Goal: Ask a question: Seek information or help from site administrators or community

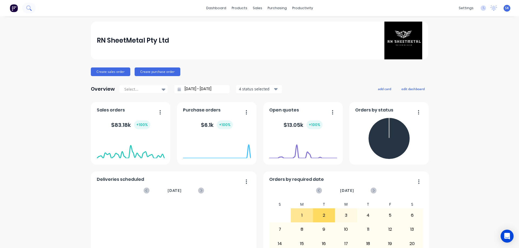
click at [15, 9] on img at bounding box center [14, 8] width 8 height 8
click at [249, 27] on div "Product Catalogue" at bounding box center [262, 26] width 34 height 5
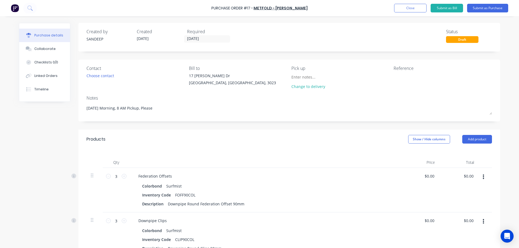
scroll to position [96, 0]
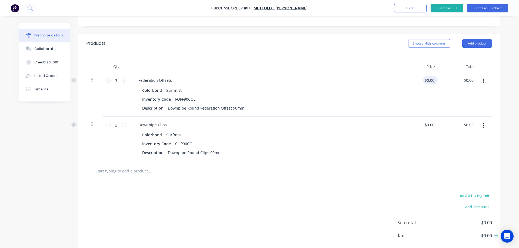
type input "0.0000"
type textarea "x"
click at [429, 82] on input "0.0000" at bounding box center [428, 80] width 15 height 8
type input "0"
type input "$85.25"
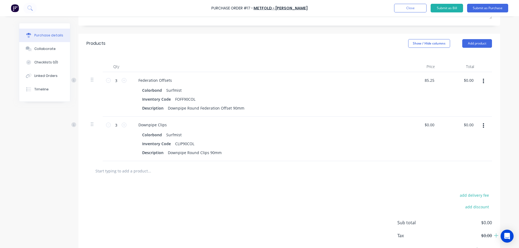
type input "$255.75"
type textarea "x"
click at [425, 105] on div "$85.25 $85.25" at bounding box center [419, 94] width 39 height 45
type input "0"
type textarea "x"
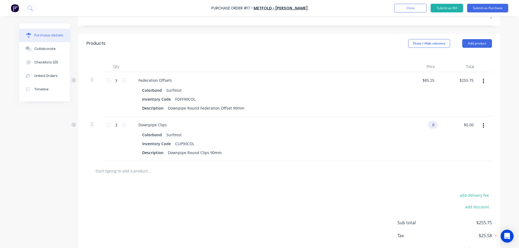
click at [428, 124] on input "0" at bounding box center [432, 125] width 8 height 8
type input "$5.25"
type input "$15.75"
click at [418, 163] on div at bounding box center [288, 171] width 405 height 20
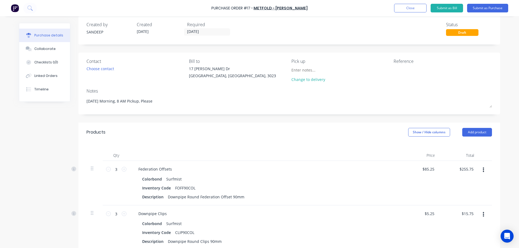
scroll to position [0, 0]
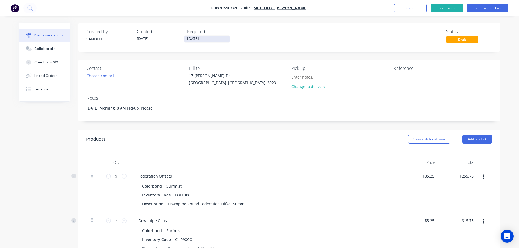
click at [192, 39] on input "04/09/25" at bounding box center [206, 39] width 45 height 7
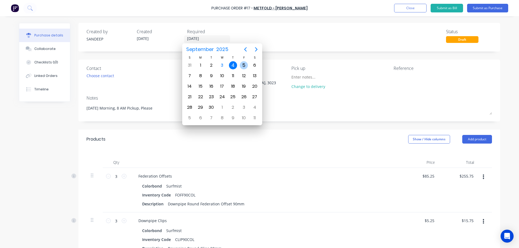
type textarea "x"
click at [245, 64] on div "5" at bounding box center [244, 65] width 8 height 8
type input "05/09/25"
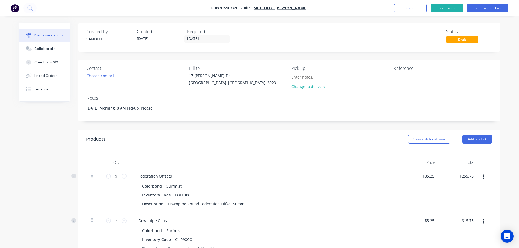
click at [255, 129] on div "Created by SANDEEP Created 03/09/25 Required 05/09/25 Status Draft Contact Choo…" at bounding box center [289, 194] width 422 height 343
click at [190, 34] on div "Required" at bounding box center [210, 31] width 46 height 6
click at [190, 36] on input "[DATE]" at bounding box center [206, 39] width 45 height 7
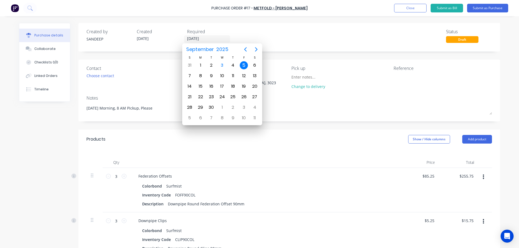
click at [242, 65] on div "5" at bounding box center [244, 65] width 8 height 8
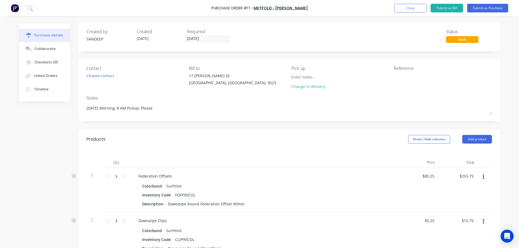
click at [234, 123] on div "Created by SANDEEP Created 03/09/25 Required 05/09/25 Status Draft Contact Choo…" at bounding box center [289, 194] width 422 height 343
click at [295, 67] on div "Pick up" at bounding box center [340, 68] width 98 height 6
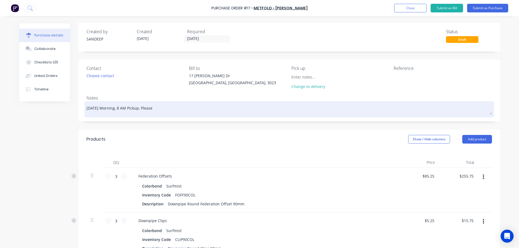
type textarea "x"
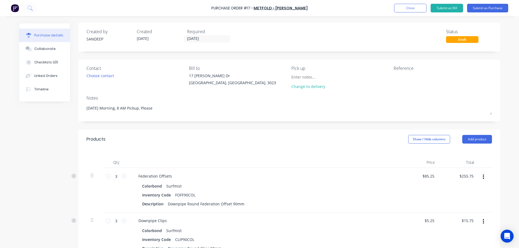
drag, startPoint x: 102, startPoint y: 108, endPoint x: 80, endPoint y: 109, distance: 22.7
click at [80, 109] on div "Contact Choose contact Bill to 17 Katherine Dr Ravenhall, Victoria, 3023 Pick u…" at bounding box center [289, 91] width 422 height 62
type textarea "Morning, 8 AM Pickup, Please"
type textarea "x"
type textarea "Morning, 8 AM Pickup, Please"
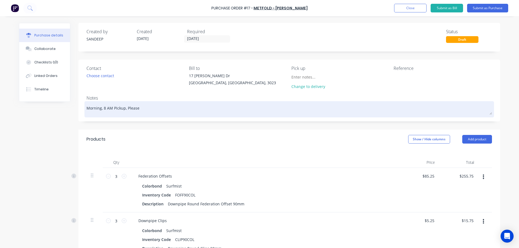
type textarea "x"
drag, startPoint x: 143, startPoint y: 111, endPoint x: 122, endPoint y: 111, distance: 20.3
click at [122, 111] on textarea "Morning, 8 AM Pickup, Please" at bounding box center [288, 109] width 405 height 12
type textarea "Morning, 8 AM Pickup"
type textarea "x"
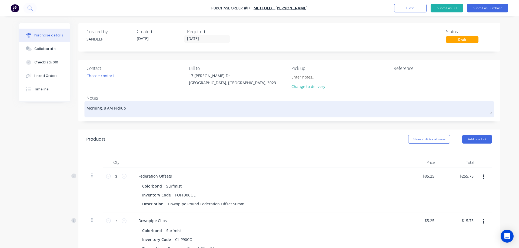
type textarea "Morning, 8 AM Pickup"
type textarea "x"
type textarea "Morning, 8 AM Pickup F"
type textarea "x"
type textarea "Morning, 8 AM Pickup Fr"
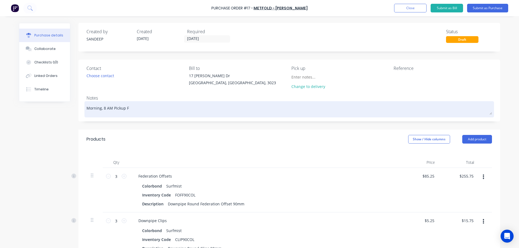
type textarea "x"
type textarea "Morning, 8 AM Pickup Fro"
type textarea "x"
type textarea "Morning, 8 AM Pickup From"
type textarea "x"
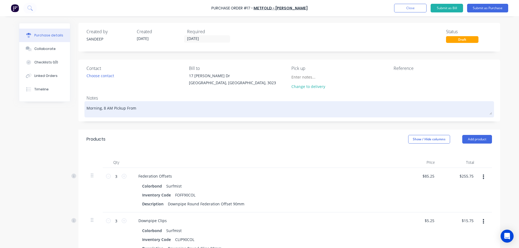
type textarea "Morning, 8 AM Pickup From"
type textarea "x"
type textarea "Morning, 8 AM Pickup From M"
type textarea "x"
type textarea "Morning, 8 AM Pickup From Me"
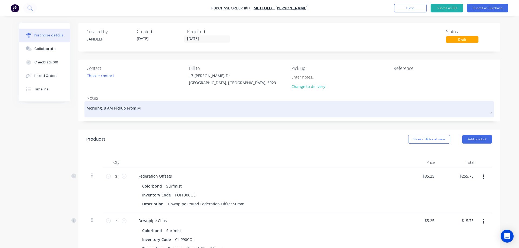
type textarea "x"
type textarea "Morning, 8 AM Pickup From Mel"
type textarea "x"
type textarea "Morning, 8 AM Pickup From Melt"
type textarea "x"
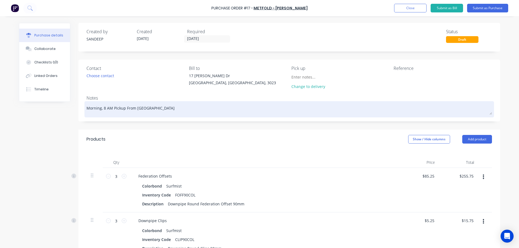
type textarea "Morning, 8 AM Pickup From Melto"
type textarea "x"
type textarea "Morning, 8 AM Pickup From Melton"
type textarea "x"
type textarea "Morning, 8 AM Pickup From Melton"
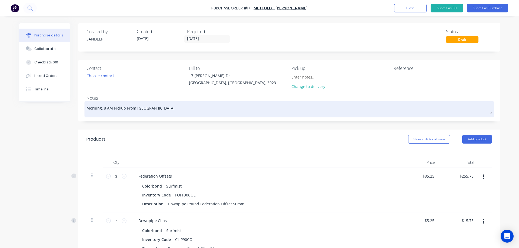
type textarea "x"
type textarea "Morning, 8 AM Pickup From Melton P"
type textarea "x"
type textarea "Morning, 8 AM Pickup From Melton Pl"
type textarea "x"
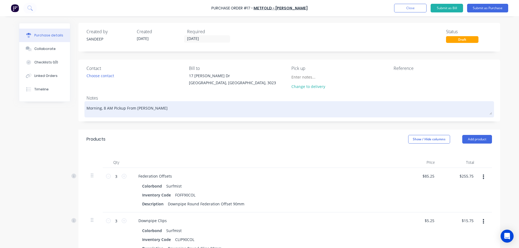
type textarea "Morning, 8 AM Pickup From Melton Ple"
type textarea "x"
type textarea "Morning, 8 AM Pickup From Melton Plea"
type textarea "x"
type textarea "Morning, 8 AM Pickup From Melton Pleas"
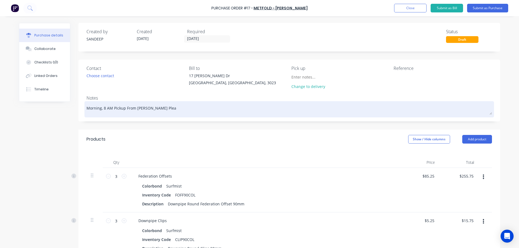
type textarea "x"
type textarea "Morning, 8 AM Pickup From Melton Please"
type textarea "x"
click at [102, 109] on textarea "Morning, 8 AM Pickup From Melton Please" at bounding box center [288, 109] width 405 height 12
type textarea "Morning,8 AM Pickup From Melton Please"
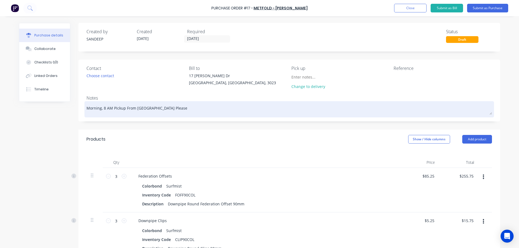
type textarea "x"
type textarea "Morning8 AM Pickup From Melton Please"
type textarea "x"
type textarea "Mornin8 AM Pickup From Melton Please"
type textarea "x"
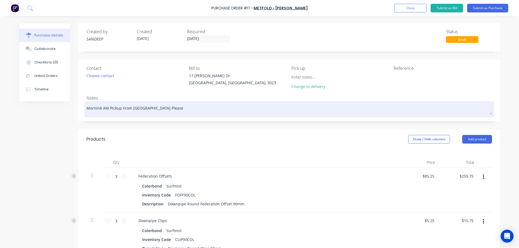
type textarea "Morni8 AM Pickup From Melton Please"
type textarea "x"
type textarea "Morn8 AM Pickup From Melton Please"
type textarea "x"
type textarea "Mor8 AM Pickup From Melton Please"
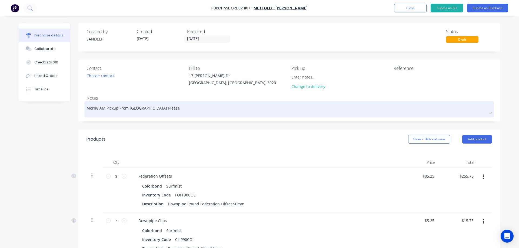
type textarea "x"
type textarea "Mo8 AM Pickup From Melton Please"
type textarea "x"
type textarea "M8 AM Pickup From Melton Please"
type textarea "x"
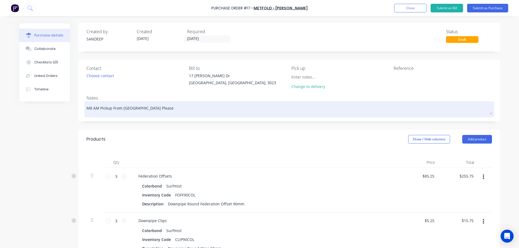
type textarea "8 AM Pickup From Melton Please"
type textarea "x"
type textarea "8 AM Pickup From Melton Please"
type textarea "x"
type textarea "8 AM M Pickup From Melton Please"
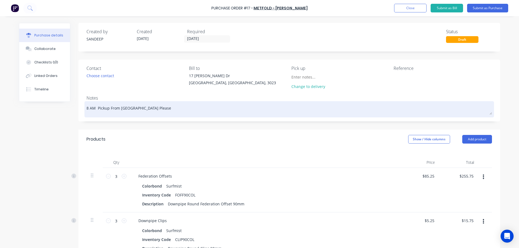
type textarea "x"
type textarea "8 AM Mr Pickup From Melton Please"
type textarea "x"
type textarea "8 AM Mro Pickup From Melton Please"
type textarea "x"
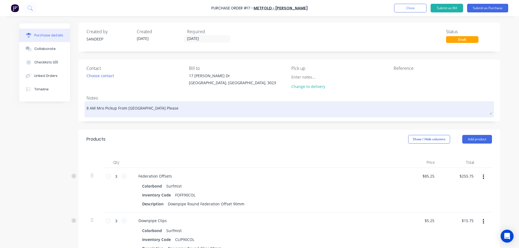
type textarea "8 AM Mr Pickup From Melton Please"
type textarea "x"
type textarea "8 AM M Pickup From Melton Please"
type textarea "x"
type textarea "8 AM Mo Pickup From Melton Please"
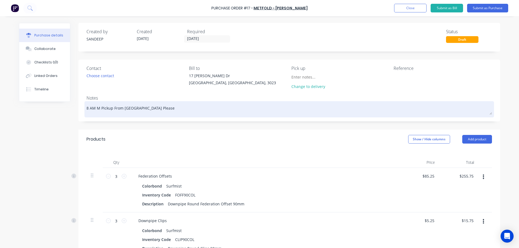
type textarea "x"
type textarea "8 AM Mor Pickup From Melton Please"
type textarea "x"
type textarea "8 AM Morn Pickup From Melton Please"
type textarea "x"
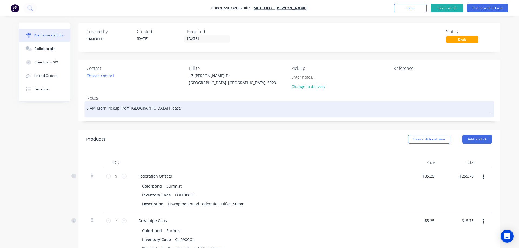
type textarea "8 AM Morni Pickup From Melton Please"
type textarea "x"
type textarea "8 AM Mornin Pickup From Melton Please"
type textarea "x"
type textarea "8 AM Morning Pickup From [GEOGRAPHIC_DATA] Please"
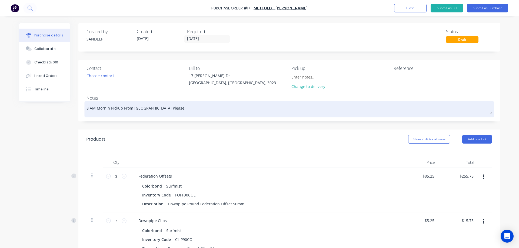
type textarea "x"
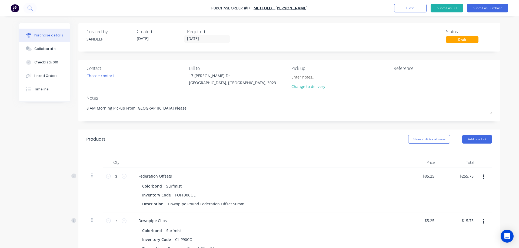
type textarea "8 AM Morning Pickup From [GEOGRAPHIC_DATA] Please"
click at [163, 121] on div "Contact Choose contact Bill to 17 Katherine Dr Ravenhall, Victoria, 3023 Pick u…" at bounding box center [289, 91] width 422 height 62
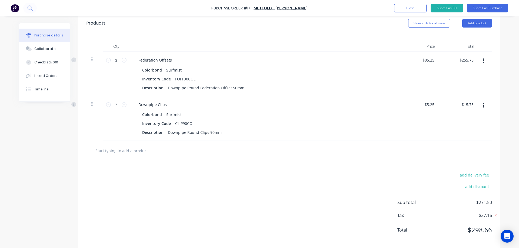
scroll to position [123, 0]
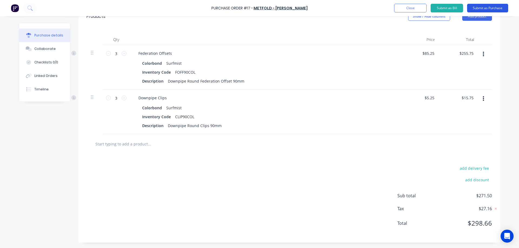
click at [477, 8] on button "Submit as Purchase" at bounding box center [487, 8] width 41 height 9
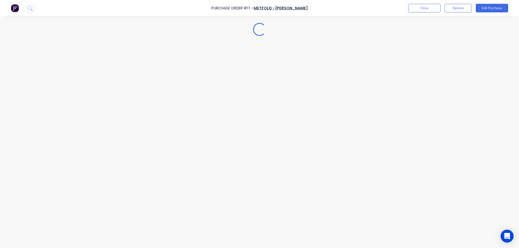
scroll to position [0, 0]
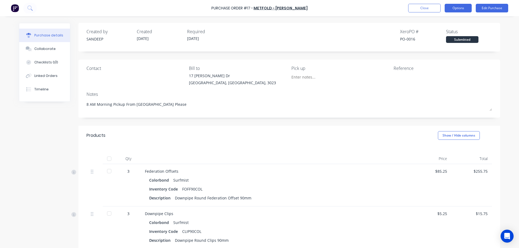
click at [464, 8] on button "Options" at bounding box center [458, 8] width 27 height 9
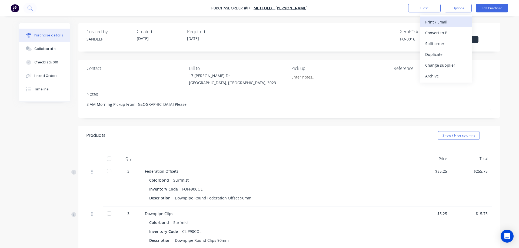
click at [454, 24] on div "Print / Email" at bounding box center [446, 22] width 42 height 8
click at [442, 33] on div "With pricing" at bounding box center [446, 33] width 42 height 8
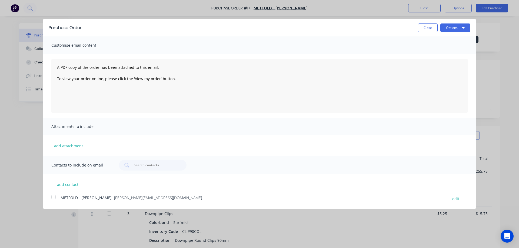
click at [55, 198] on div at bounding box center [53, 197] width 11 height 11
click at [91, 48] on span "Customise email content" at bounding box center [80, 46] width 59 height 8
click at [425, 31] on button "Close" at bounding box center [428, 28] width 20 height 9
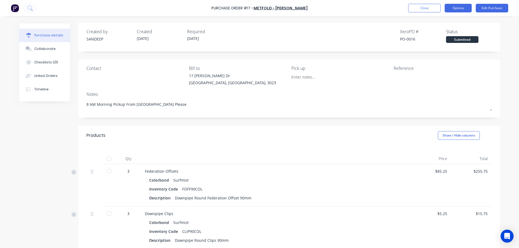
click at [458, 8] on button "Options" at bounding box center [458, 8] width 27 height 9
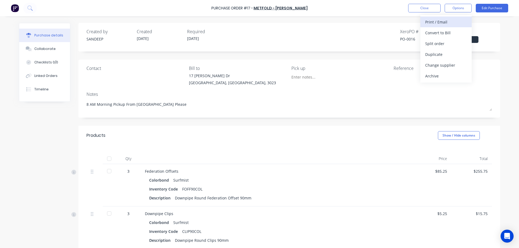
click at [448, 21] on div "Print / Email" at bounding box center [446, 22] width 42 height 8
click at [435, 38] on button "With pricing" at bounding box center [445, 32] width 51 height 11
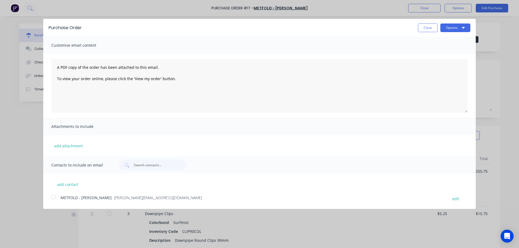
click at [56, 196] on div at bounding box center [53, 197] width 11 height 11
click at [454, 29] on button "Options" at bounding box center [455, 28] width 30 height 9
click at [430, 51] on div "Email" at bounding box center [445, 52] width 42 height 8
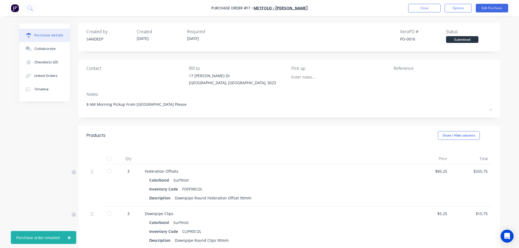
type textarea "x"
click at [17, 8] on img at bounding box center [15, 8] width 8 height 8
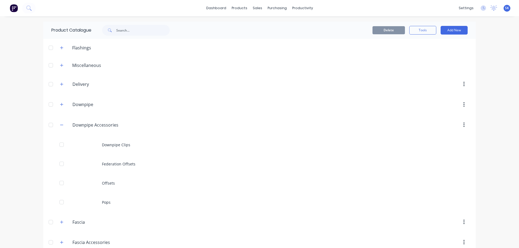
click at [12, 6] on img at bounding box center [14, 8] width 8 height 8
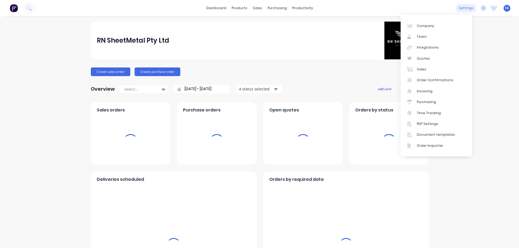
click at [464, 9] on div "settings" at bounding box center [466, 8] width 20 height 8
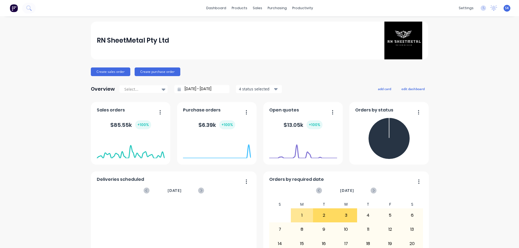
click at [505, 7] on span "SK" at bounding box center [507, 8] width 4 height 5
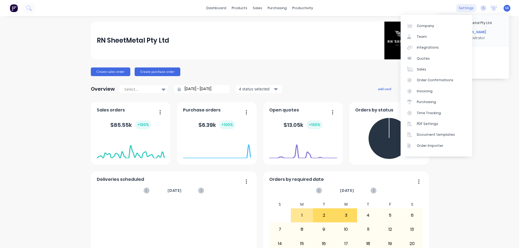
click at [463, 9] on div "settings" at bounding box center [466, 8] width 20 height 8
click at [434, 25] on link "Company" at bounding box center [437, 25] width 72 height 11
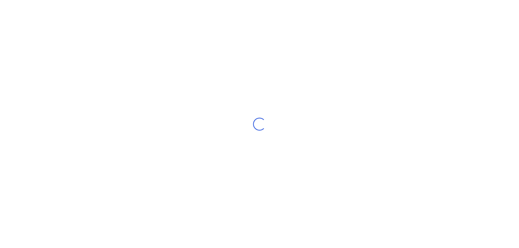
select select "AU"
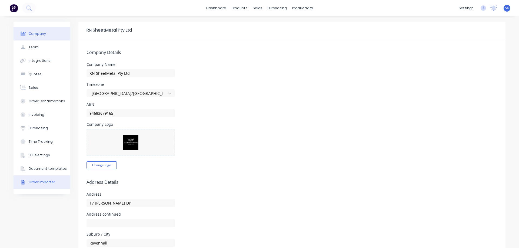
click at [36, 184] on div "Order Importer" at bounding box center [42, 182] width 26 height 5
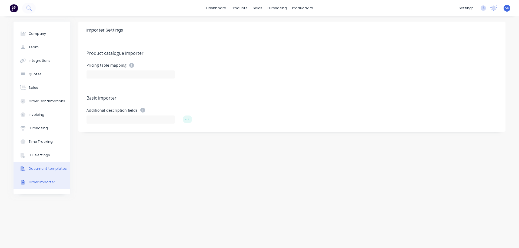
click at [36, 168] on div "Document templates" at bounding box center [48, 168] width 38 height 5
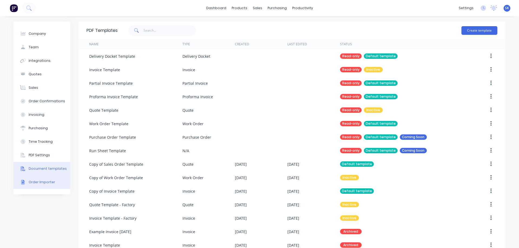
click at [36, 179] on button "Order Importer" at bounding box center [42, 183] width 57 height 14
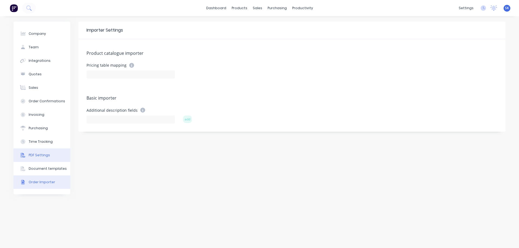
click at [38, 154] on div "PDF Settings" at bounding box center [39, 155] width 21 height 5
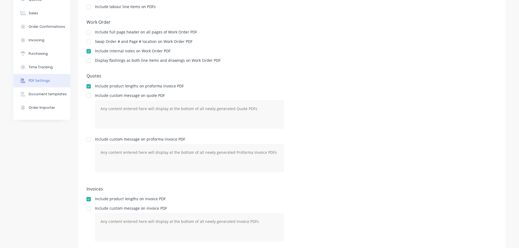
scroll to position [36, 0]
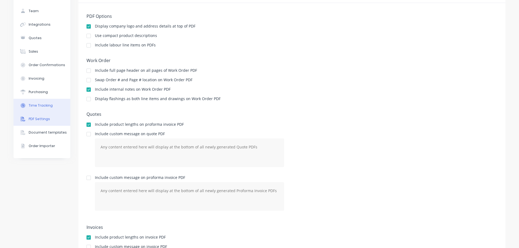
click at [45, 108] on div "Time Tracking" at bounding box center [41, 105] width 24 height 5
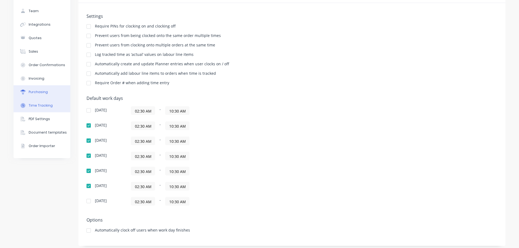
click at [40, 91] on div "Purchasing" at bounding box center [38, 92] width 19 height 5
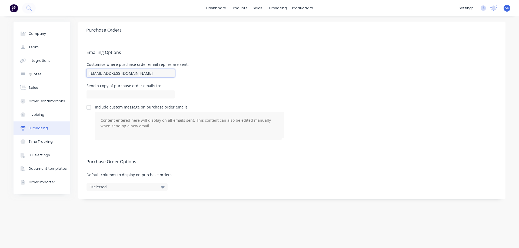
drag, startPoint x: 133, startPoint y: 76, endPoint x: 85, endPoint y: 75, distance: 48.4
click at [85, 75] on div "Emailing Options Customise where purchase order email replies are sent: ravishn…" at bounding box center [291, 93] width 427 height 109
click at [135, 187] on button "0 selected" at bounding box center [126, 187] width 81 height 8
click at [213, 182] on div "Purchase Order Options Default columns to display on purchase orders 0 selected" at bounding box center [291, 174] width 427 height 51
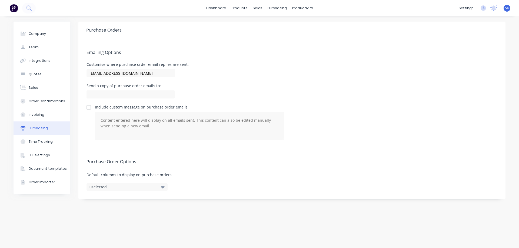
click at [11, 9] on img at bounding box center [14, 8] width 8 height 8
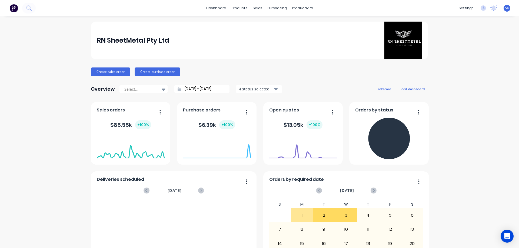
click at [15, 9] on img at bounding box center [14, 8] width 8 height 8
click at [282, 29] on link "Purchase Orders" at bounding box center [298, 25] width 72 height 11
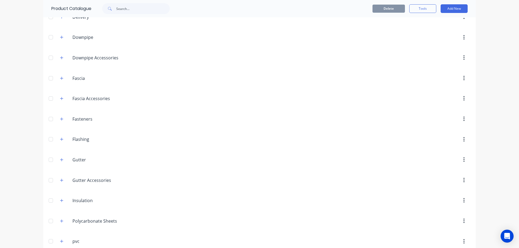
scroll to position [81, 0]
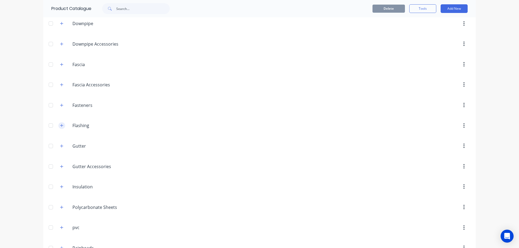
click at [62, 127] on button "button" at bounding box center [61, 125] width 7 height 7
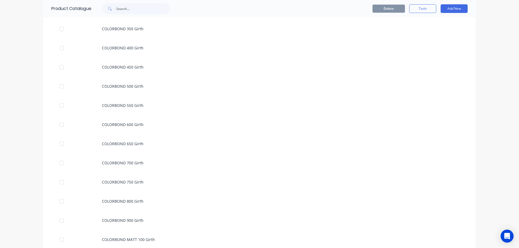
scroll to position [486, 0]
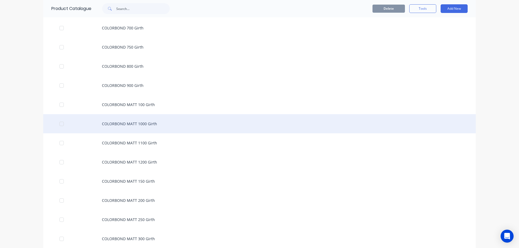
click at [109, 118] on div "COLORBOND MATT 1000 Girth" at bounding box center [259, 123] width 432 height 19
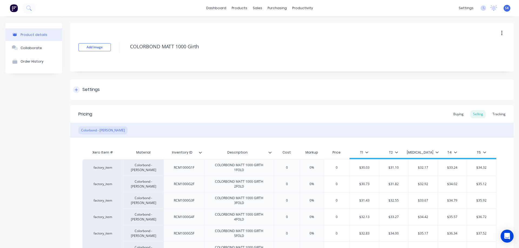
click at [79, 90] on div at bounding box center [76, 89] width 7 height 7
type textarea "x"
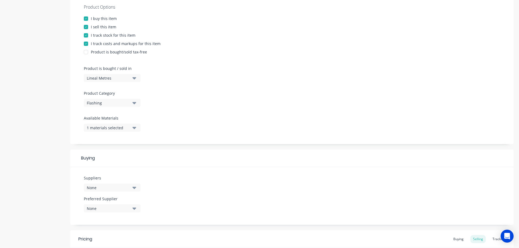
scroll to position [108, 0]
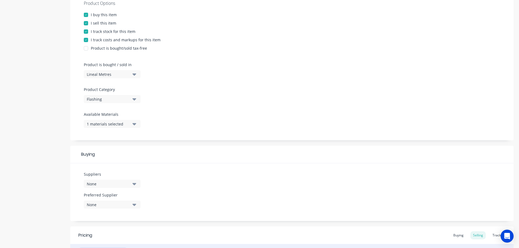
click at [131, 125] on button "1 materials selected" at bounding box center [112, 124] width 57 height 8
click at [178, 114] on div "Product Options I buy this item I sell this item I track stock for this item I …" at bounding box center [291, 66] width 443 height 149
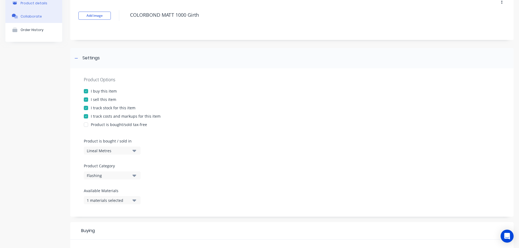
scroll to position [0, 0]
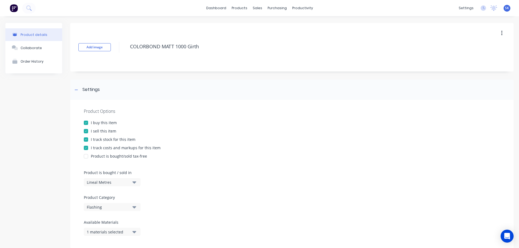
click at [14, 10] on img at bounding box center [14, 8] width 8 height 8
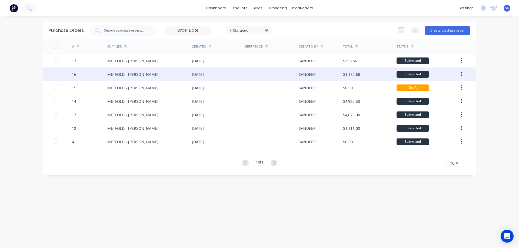
click at [205, 79] on div "[DATE]" at bounding box center [218, 75] width 53 height 14
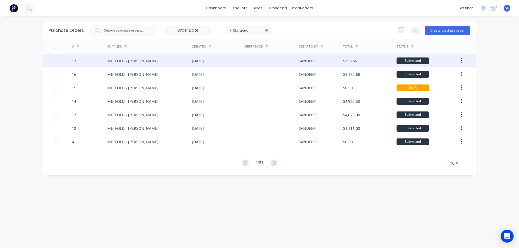
click at [152, 66] on div "METFOLD - [PERSON_NAME]" at bounding box center [149, 61] width 85 height 14
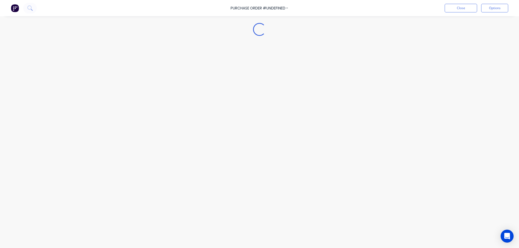
type textarea "x"
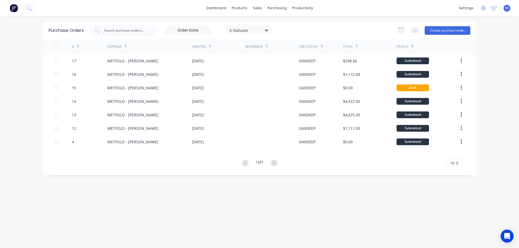
click at [266, 30] on icon at bounding box center [267, 30] width 4 height 2
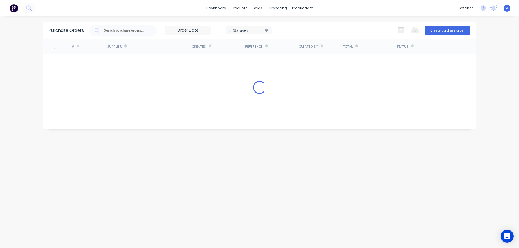
click at [268, 209] on div "Purchase Orders 5 Statuses 5 Statuses Export to Excel (XLSX) Create purchase or…" at bounding box center [259, 132] width 432 height 221
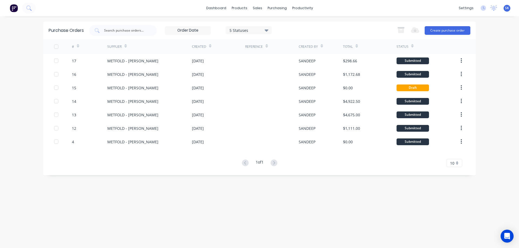
click at [266, 47] on icon at bounding box center [266, 47] width 2 height 2
click at [266, 44] on icon at bounding box center [266, 46] width 2 height 4
click at [451, 163] on span "10" at bounding box center [452, 164] width 4 height 6
click at [419, 160] on div "1 of 1 10 5 10 15 20 25 30 35" at bounding box center [259, 163] width 432 height 8
click at [269, 31] on div "5 Statuses" at bounding box center [249, 30] width 46 height 8
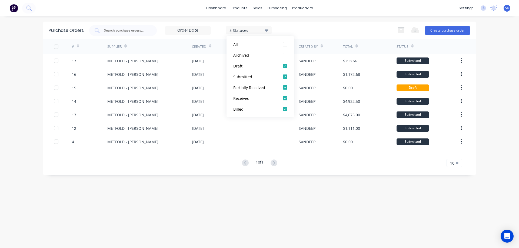
click at [302, 29] on div "5 Statuses 5 Statuses Export to Excel (XLSX) Create purchase order" at bounding box center [279, 30] width 381 height 11
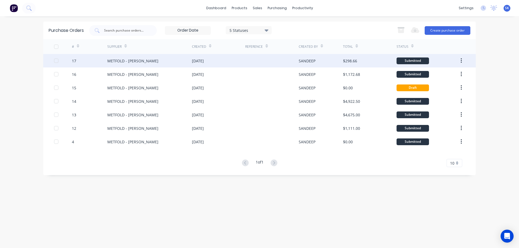
click at [462, 62] on button "button" at bounding box center [461, 61] width 13 height 10
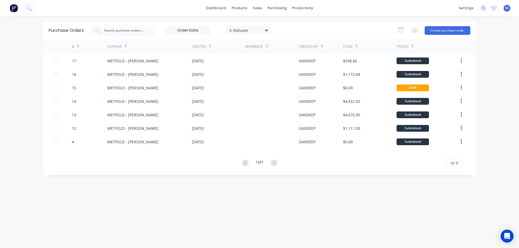
click at [356, 214] on div "Purchase Orders 5 Statuses 5 Statuses Export to Excel (XLSX) Create purchase or…" at bounding box center [259, 132] width 432 height 221
click at [505, 239] on icon "Open Intercom Messenger" at bounding box center [506, 236] width 7 height 7
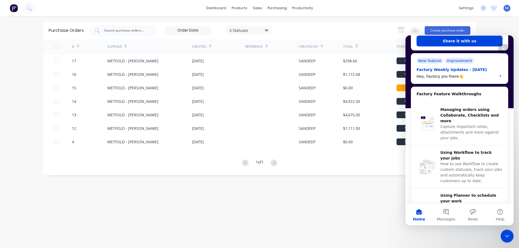
scroll to position [45, 0]
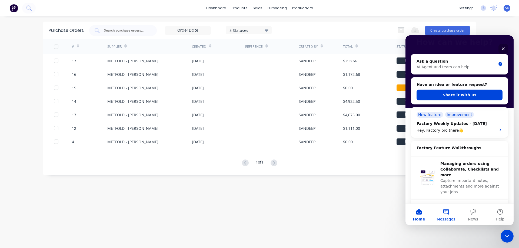
click at [446, 210] on button "Messages" at bounding box center [445, 215] width 27 height 22
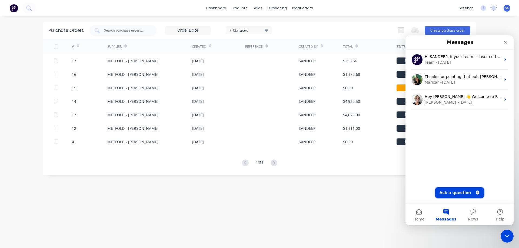
click at [446, 193] on button "Ask a question" at bounding box center [459, 193] width 49 height 11
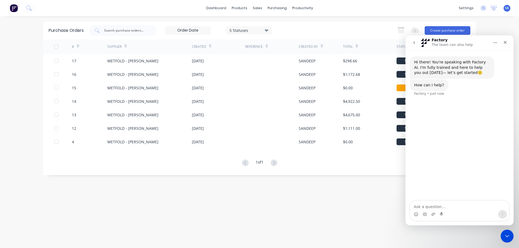
click at [437, 206] on textarea "Ask a question…" at bounding box center [459, 205] width 99 height 9
click at [456, 207] on textarea "In Purchase orders section showing Created date only there is any possibility t…" at bounding box center [459, 203] width 99 height 15
drag, startPoint x: 449, startPoint y: 207, endPoint x: 432, endPoint y: 209, distance: 17.7
click at [432, 209] on textarea "In Purchase orders section showing Created date only there is any possibility t…" at bounding box center [459, 200] width 99 height 20
type textarea "In Purchase orders section showing Created date only there is any possibility t…"
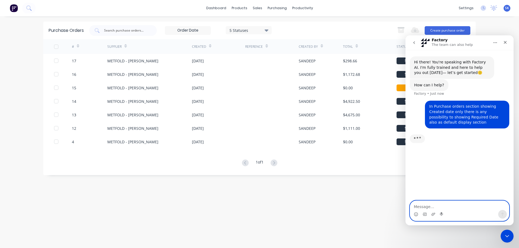
click at [435, 209] on textarea "Message…" at bounding box center [459, 205] width 99 height 9
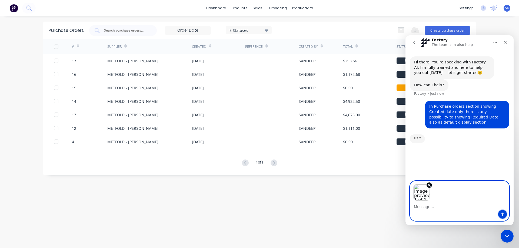
click at [506, 214] on button "Send a message…" at bounding box center [502, 214] width 9 height 9
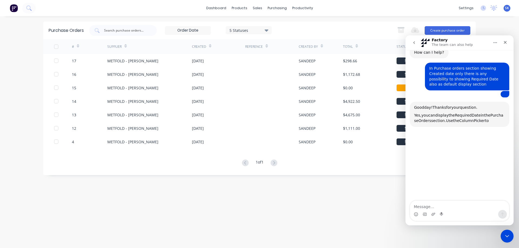
scroll to position [47, 0]
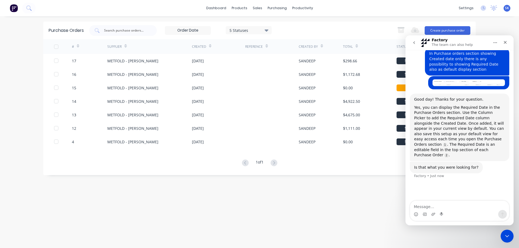
click at [438, 205] on textarea "Message…" at bounding box center [459, 205] width 99 height 9
type textarea "yes can you please guide me how to do this"
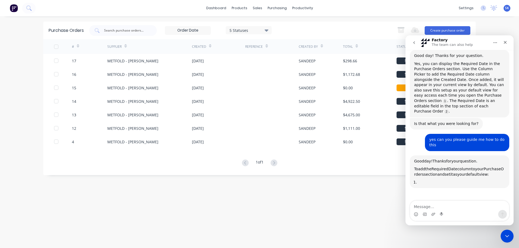
scroll to position [166, 0]
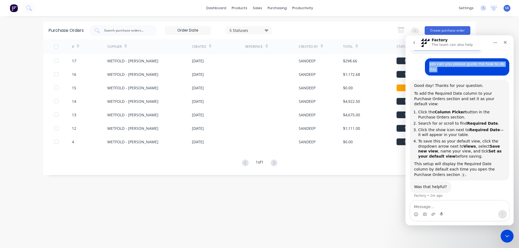
drag, startPoint x: 473, startPoint y: 40, endPoint x: 465, endPoint y: 39, distance: 8.1
click html "Factory The team can also help Hi there! You're speaking with Factory AI. I'm f…"
click at [496, 44] on icon "Home" at bounding box center [495, 43] width 4 height 4
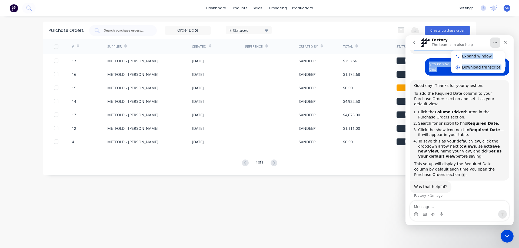
click at [496, 44] on icon "Home" at bounding box center [495, 43] width 4 height 4
click at [507, 43] on icon "Close" at bounding box center [505, 42] width 4 height 4
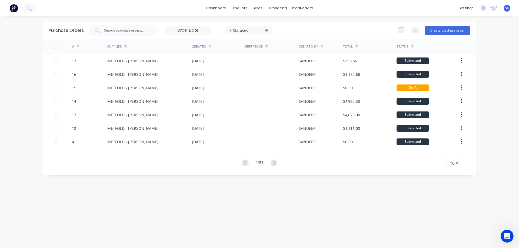
scroll to position [149, 0]
click at [280, 9] on div "purchasing" at bounding box center [277, 8] width 25 height 8
click at [286, 26] on div "Purchase Orders" at bounding box center [294, 26] width 29 height 5
click at [192, 31] on input at bounding box center [187, 30] width 45 height 8
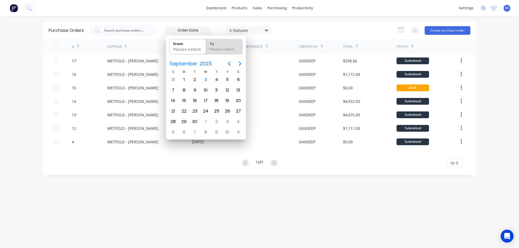
click at [68, 30] on div "Purchase Orders" at bounding box center [66, 30] width 35 height 6
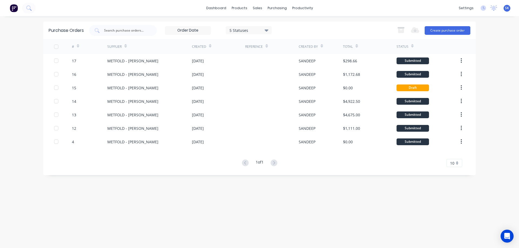
click at [198, 47] on div "Created" at bounding box center [199, 46] width 14 height 5
click at [195, 47] on div "Created" at bounding box center [199, 46] width 14 height 5
click at [108, 47] on div "Supplier" at bounding box center [114, 46] width 14 height 5
click at [71, 46] on div at bounding box center [63, 46] width 18 height 15
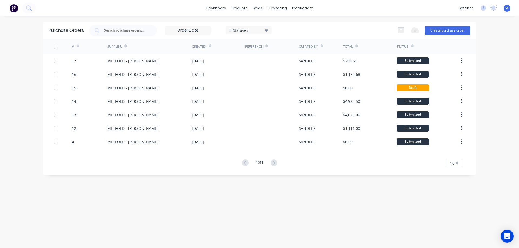
click at [303, 44] on div "Created By" at bounding box center [308, 46] width 19 height 5
click at [344, 45] on div "Total" at bounding box center [348, 46] width 10 height 5
click at [401, 47] on div "Status" at bounding box center [402, 46] width 12 height 5
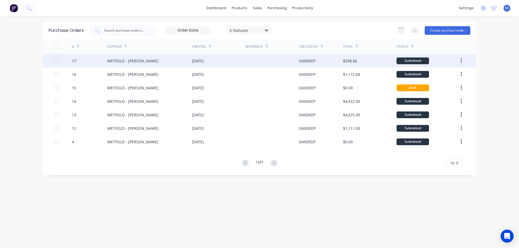
click at [463, 60] on button "button" at bounding box center [461, 61] width 13 height 10
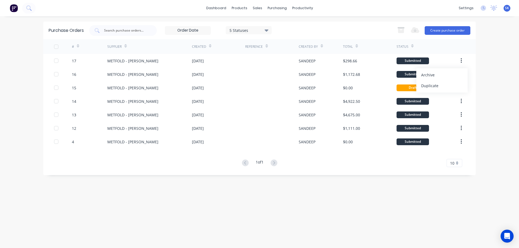
click at [487, 50] on div "dashboard products sales purchasing productivity dashboard products Product Cat…" at bounding box center [259, 124] width 519 height 248
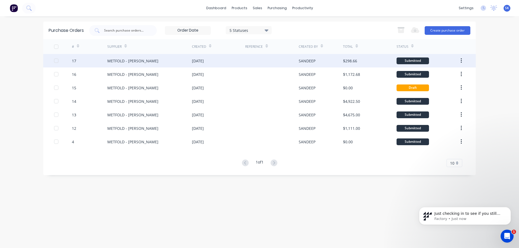
click at [462, 59] on icon "button" at bounding box center [461, 61] width 1 height 6
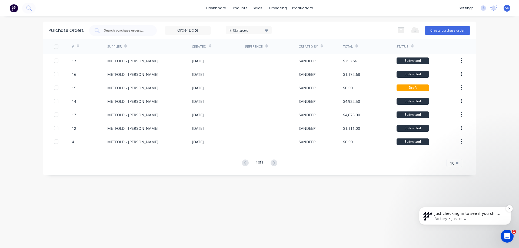
click at [462, 214] on p "Just checking in to see if you still need help with adding the Required Date co…" at bounding box center [469, 213] width 70 height 5
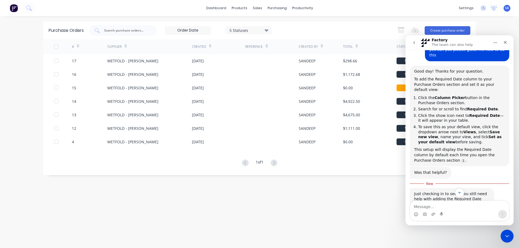
scroll to position [208, 0]
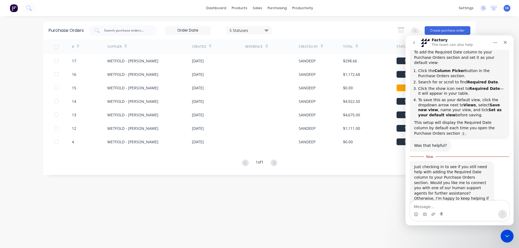
click at [176, 181] on div "Purchase Orders 5 Statuses 5 Statuses Export to Excel (XLSX) Create purchase or…" at bounding box center [259, 132] width 432 height 221
click at [434, 206] on textarea "Message…" at bounding box center [459, 205] width 99 height 9
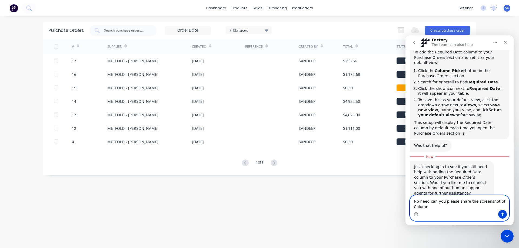
scroll to position [213, 0]
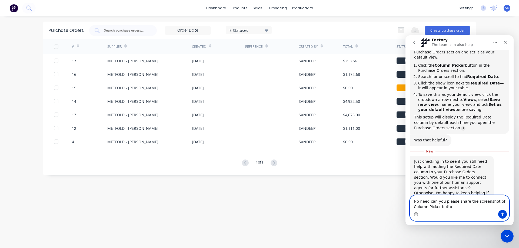
type textarea "No need can you please share the screenshot of Column Picker button"
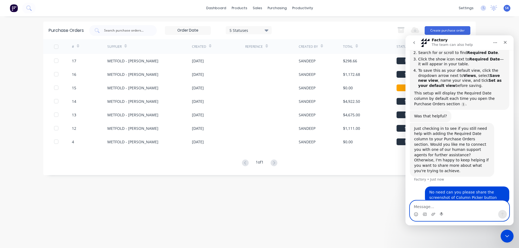
scroll to position [238, 0]
click at [430, 207] on textarea "Message…" at bounding box center [459, 205] width 99 height 9
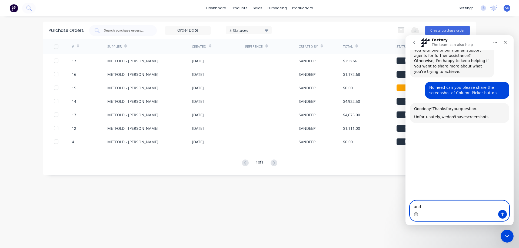
scroll to position [344, 0]
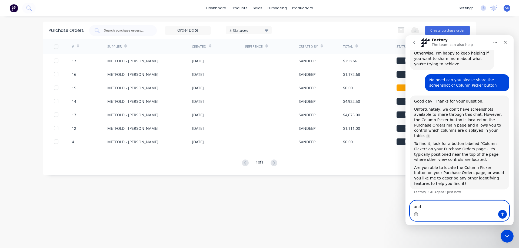
click at [426, 205] on textarea "and" at bounding box center [459, 205] width 99 height 9
type textarea "a"
type textarea "or can you please share through mail"
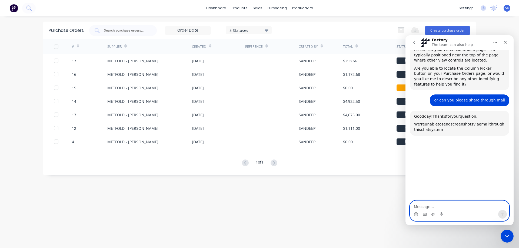
scroll to position [459, 0]
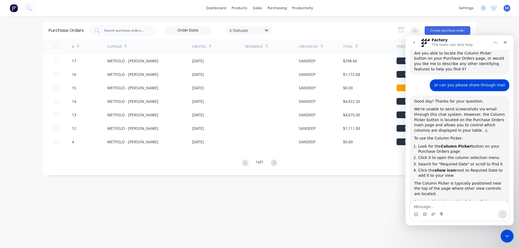
click at [236, 209] on div "Purchase Orders 5 Statuses 5 Statuses Export to Excel (XLSX) Create purchase or…" at bounding box center [259, 132] width 432 height 221
click at [106, 30] on input "text" at bounding box center [126, 30] width 45 height 5
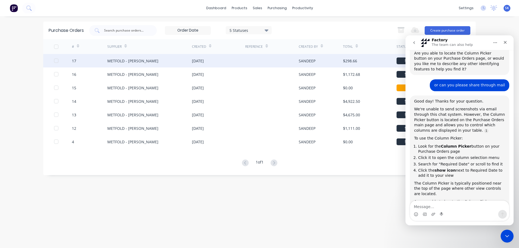
click at [116, 60] on div "METFOLD - [PERSON_NAME]" at bounding box center [132, 61] width 51 height 6
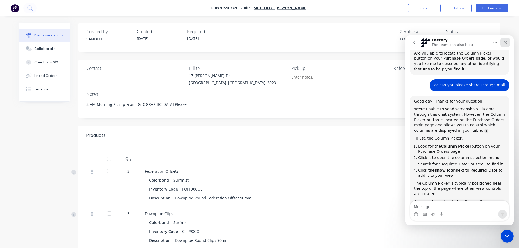
click at [505, 45] on div "Close" at bounding box center [505, 43] width 10 height 10
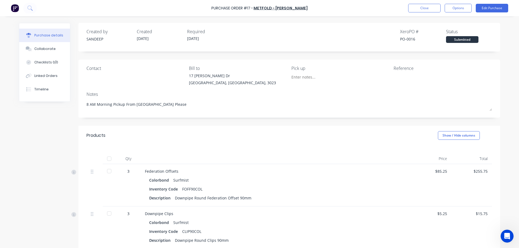
scroll to position [451, 0]
click at [462, 9] on button "Options" at bounding box center [458, 8] width 27 height 9
click at [325, 46] on div "Created by SANDEEP Created 03/09/25 Required 05/09/25 Xero PO # PO-0016 Status …" at bounding box center [289, 37] width 422 height 29
click at [456, 5] on button "Options" at bounding box center [458, 8] width 27 height 9
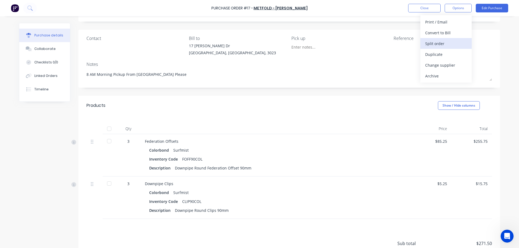
scroll to position [0, 0]
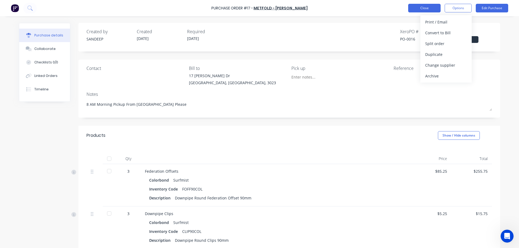
click at [421, 8] on button "Close" at bounding box center [424, 8] width 32 height 9
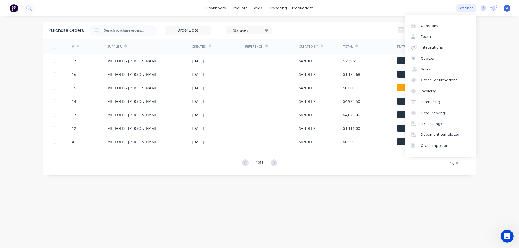
click at [469, 7] on div "settings" at bounding box center [466, 8] width 20 height 8
click at [430, 100] on div "Purchasing" at bounding box center [430, 102] width 19 height 5
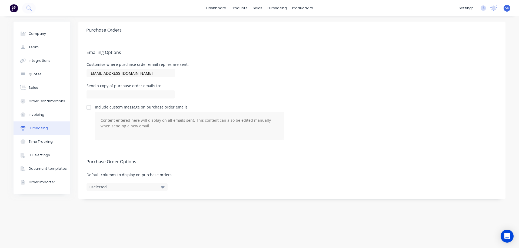
click at [164, 188] on icon "button" at bounding box center [163, 187] width 4 height 6
click at [284, 24] on div "Purchase Orders" at bounding box center [294, 26] width 29 height 5
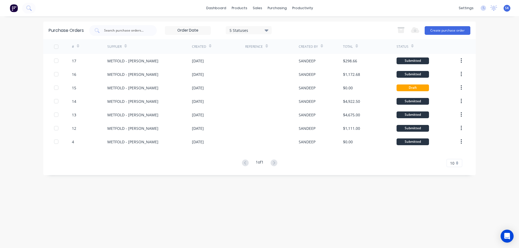
click at [265, 30] on div "5 Statuses" at bounding box center [248, 30] width 39 height 6
click at [318, 27] on div "5 Statuses 5 Statuses Export to Excel (XLSX) Create purchase order" at bounding box center [279, 30] width 381 height 11
click at [453, 165] on span "10" at bounding box center [452, 164] width 4 height 6
click at [430, 162] on div "1 of 1 10 5 10 15 20 25 30 35" at bounding box center [259, 163] width 432 height 8
click at [116, 45] on div "Supplier" at bounding box center [114, 46] width 14 height 5
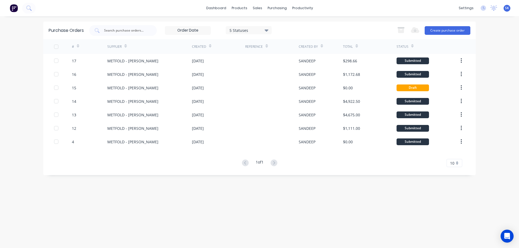
click at [108, 42] on div "Supplier" at bounding box center [116, 46] width 19 height 9
click at [199, 46] on div "Created" at bounding box center [199, 46] width 14 height 5
click at [252, 47] on div "Reference" at bounding box center [254, 46] width 18 height 5
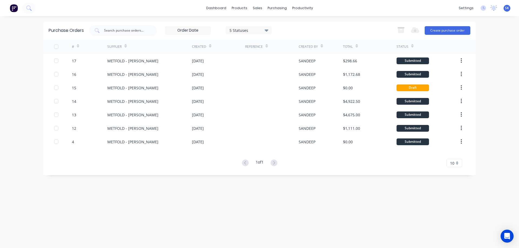
click at [252, 47] on div "Reference" at bounding box center [254, 46] width 18 height 5
click at [290, 46] on div "Reference" at bounding box center [271, 46] width 53 height 15
click at [302, 45] on div "Created By" at bounding box center [308, 46] width 19 height 5
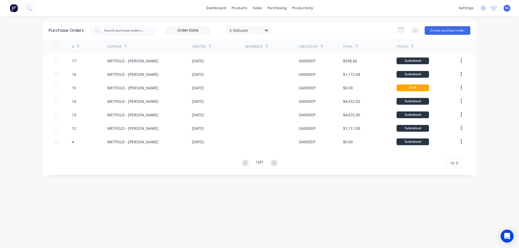
click at [348, 45] on div "Total" at bounding box center [348, 46] width 10 height 5
click at [400, 46] on div "Status" at bounding box center [402, 46] width 12 height 5
click at [56, 46] on div at bounding box center [56, 46] width 11 height 11
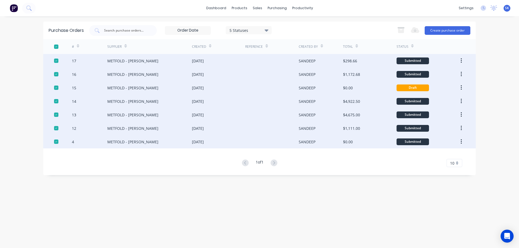
click at [111, 47] on div "Supplier" at bounding box center [114, 46] width 14 height 5
click at [58, 46] on div at bounding box center [56, 46] width 11 height 11
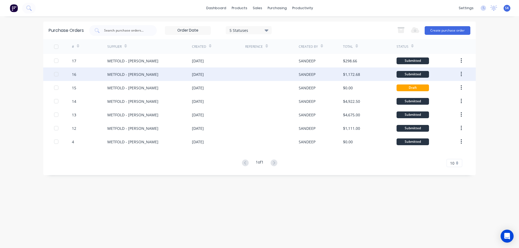
click at [316, 77] on div "SANDEEP" at bounding box center [321, 75] width 45 height 14
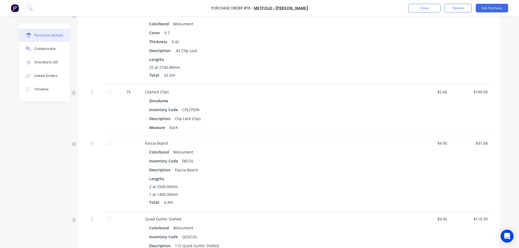
scroll to position [216, 0]
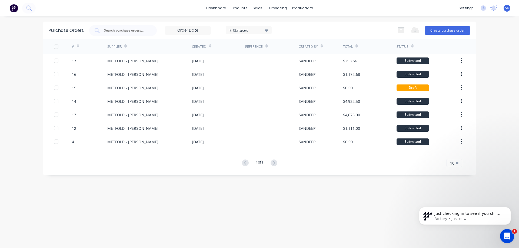
click at [506, 236] on icon "Open Intercom Messenger" at bounding box center [506, 236] width 4 height 4
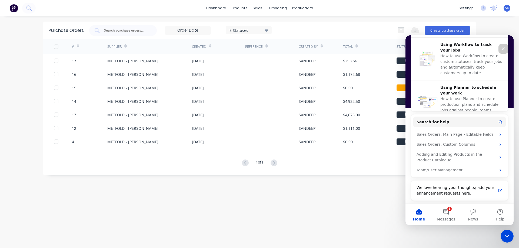
scroll to position [157, 0]
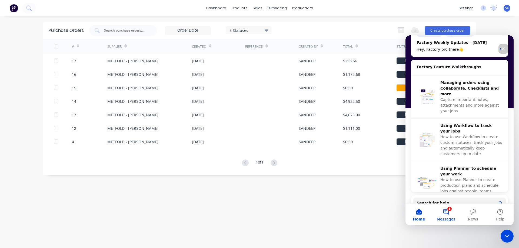
click at [449, 213] on button "1 Messages" at bounding box center [445, 215] width 27 height 22
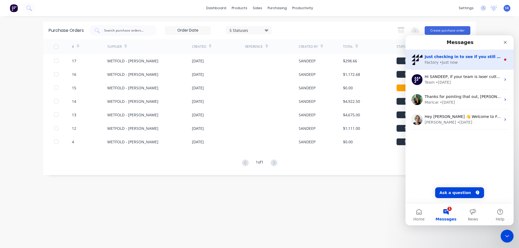
click at [445, 62] on div "• Just now" at bounding box center [448, 63] width 18 height 6
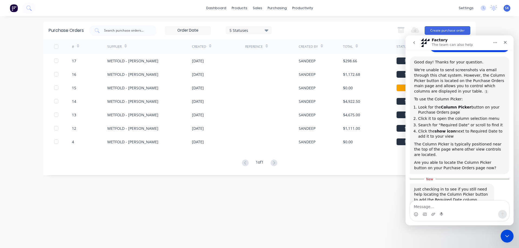
scroll to position [510, 0]
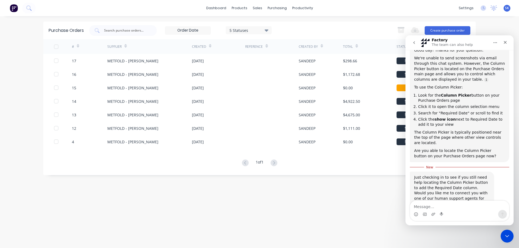
click at [429, 203] on textarea "Message…" at bounding box center [459, 205] width 99 height 9
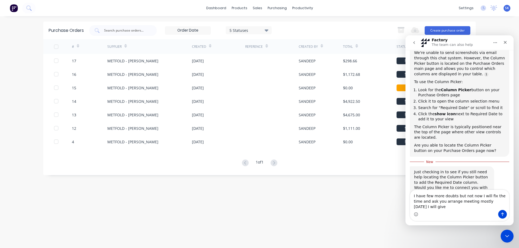
scroll to position [521, 0]
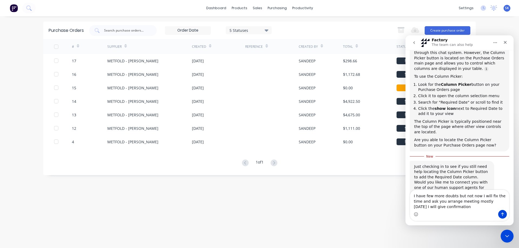
click at [449, 211] on div "Intercom messenger" at bounding box center [459, 214] width 99 height 9
click at [448, 207] on textarea "I have few more doubts but not now I will fix the time and ask you arrange meet…" at bounding box center [459, 200] width 99 height 20
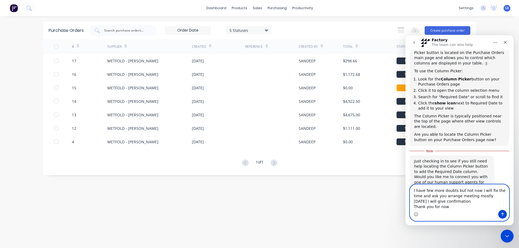
type textarea "I have few more doubts but not now I will fix the time and ask you arrange meet…"
click at [505, 214] on button "Send a message…" at bounding box center [502, 214] width 9 height 9
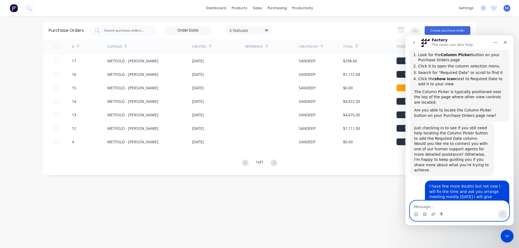
scroll to position [565, 0]
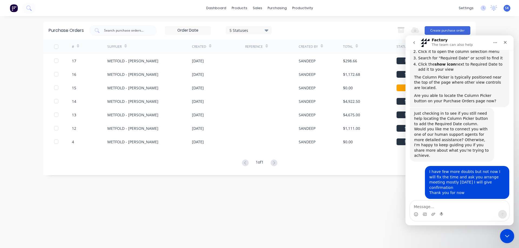
click at [508, 235] on icon "Close Intercom Messenger" at bounding box center [506, 235] width 6 height 6
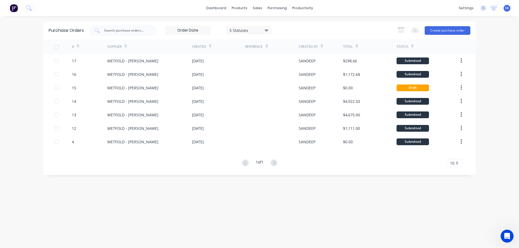
click at [442, 211] on div "Purchase Orders 5 Statuses 5 Statuses Export to Excel (XLSX) Create purchase or…" at bounding box center [259, 132] width 432 height 221
click at [11, 7] on img at bounding box center [14, 8] width 8 height 8
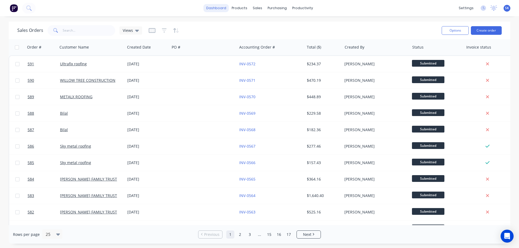
click at [220, 11] on link "dashboard" at bounding box center [216, 8] width 25 height 8
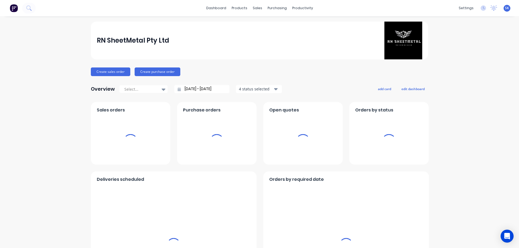
click at [205, 93] on label "03/08/25 - 03/09/25" at bounding box center [204, 89] width 46 height 8
click at [205, 93] on input "03/08/25 - 03/09/25" at bounding box center [204, 89] width 46 height 8
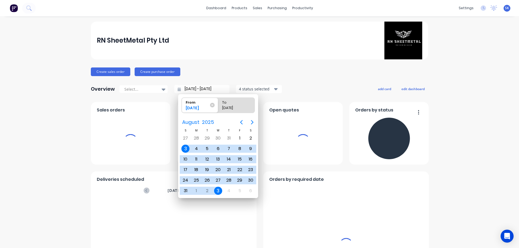
click at [204, 91] on input "03/08/25 - 03/09/25" at bounding box center [204, 89] width 46 height 8
click at [254, 122] on icon "Next page" at bounding box center [252, 122] width 6 height 6
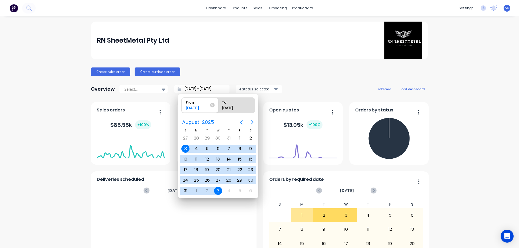
click at [251, 122] on icon "Next page" at bounding box center [252, 122] width 6 height 6
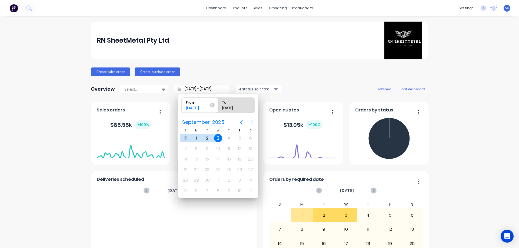
click at [216, 138] on div "3" at bounding box center [218, 138] width 8 height 8
type input "03/09/25 - 03/09/25"
radio input "false"
radio input "true"
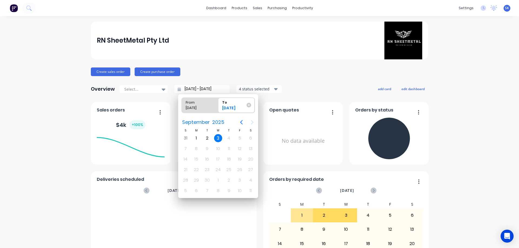
click at [256, 90] on div "4 status selected" at bounding box center [256, 89] width 34 height 6
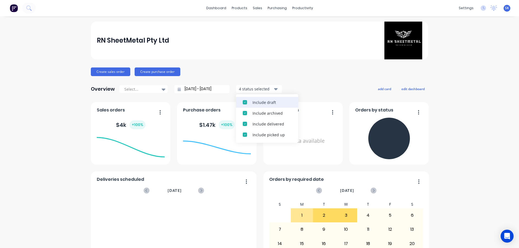
click at [257, 102] on div "Include draft" at bounding box center [271, 103] width 39 height 6
click at [257, 102] on div "Include archived" at bounding box center [271, 103] width 39 height 6
click at [297, 84] on div "Overview Select... 03/09/25 - 03/09/25 2 status selected Include delivered Incl…" at bounding box center [259, 89] width 337 height 11
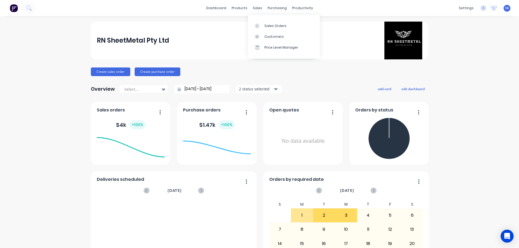
drag, startPoint x: 251, startPoint y: 9, endPoint x: 254, endPoint y: 13, distance: 5.0
click at [251, 9] on div "sales" at bounding box center [257, 8] width 15 height 8
click at [264, 23] on link "Sales Orders" at bounding box center [284, 25] width 72 height 11
